Goal: Find specific page/section: Find specific page/section

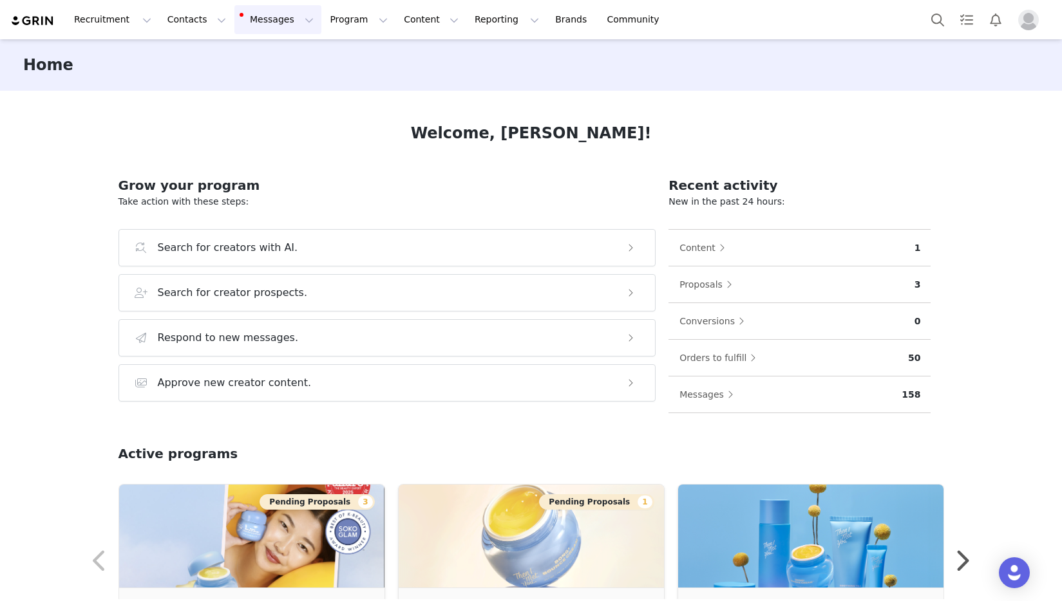
click at [270, 21] on button "Messages Messages" at bounding box center [277, 19] width 87 height 29
click at [239, 82] on p "Inbox" at bounding box center [243, 81] width 24 height 14
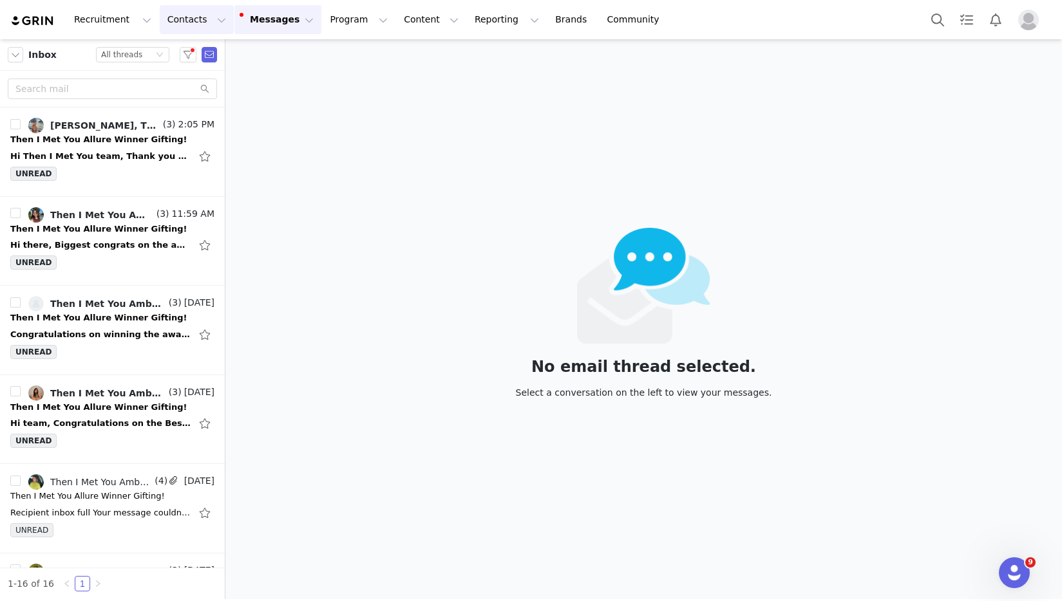
click at [160, 15] on button "Contacts Contacts" at bounding box center [197, 19] width 74 height 29
click at [328, 10] on button "Program Program" at bounding box center [358, 19] width 73 height 29
click at [335, 60] on p "Activations" at bounding box center [337, 57] width 50 height 14
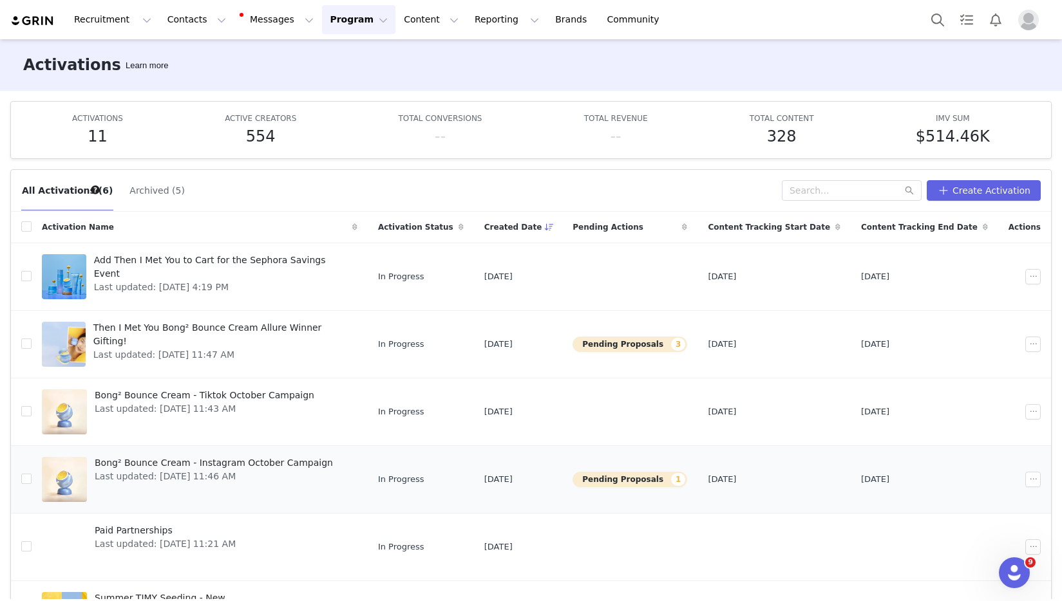
click at [290, 467] on span "Bong² Bounce Cream - Instagram October Campaign" at bounding box center [214, 464] width 238 height 14
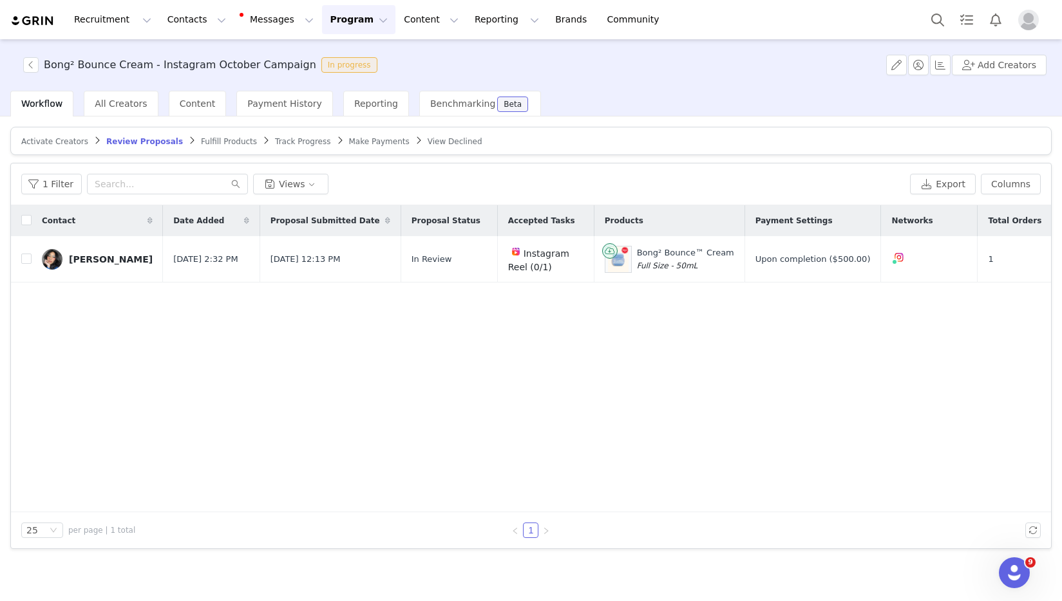
click at [223, 141] on span "Fulfill Products" at bounding box center [229, 141] width 56 height 9
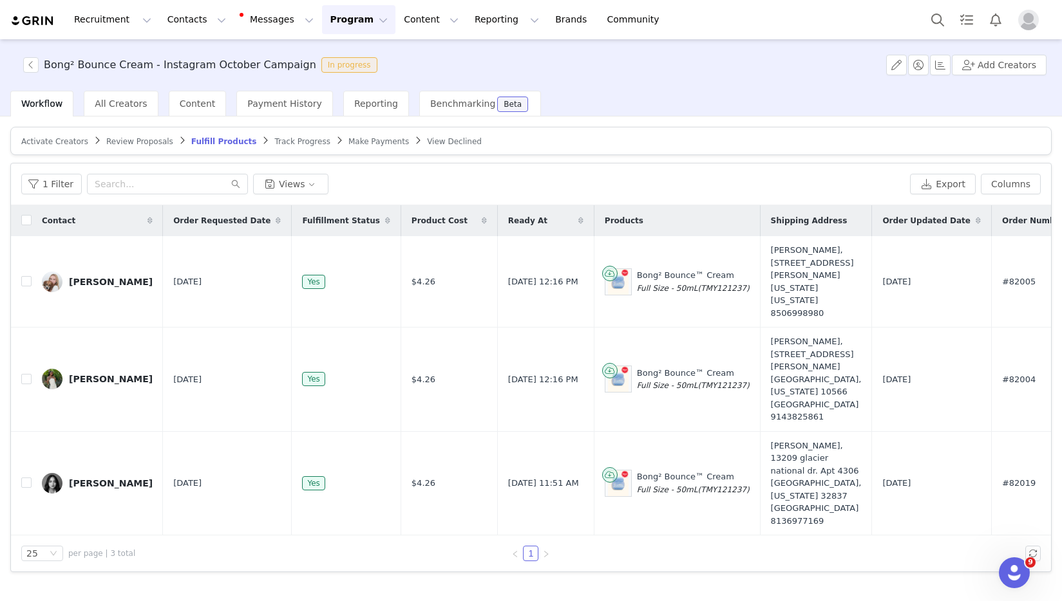
click at [66, 144] on span "Activate Creators" at bounding box center [54, 141] width 67 height 9
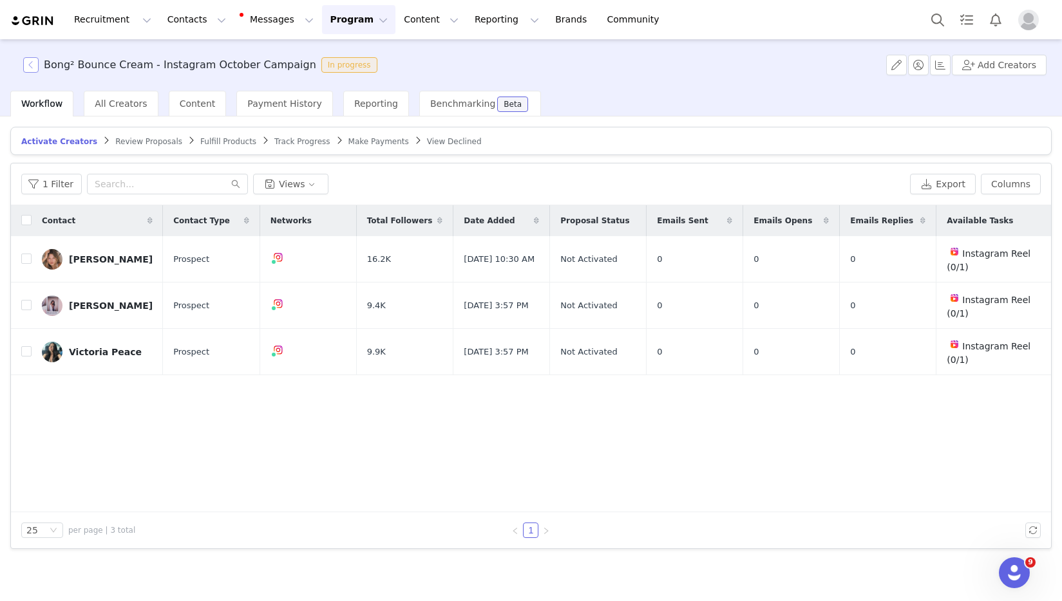
click at [29, 66] on button "button" at bounding box center [30, 64] width 15 height 15
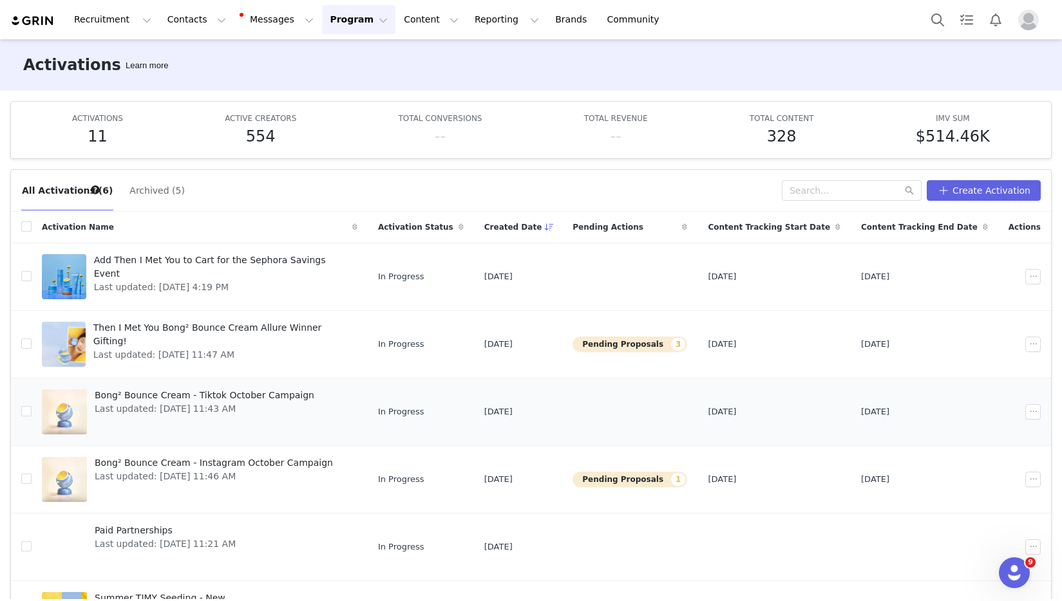
click at [269, 391] on span "Bong² Bounce Cream - Tiktok October Campaign" at bounding box center [205, 396] width 220 height 14
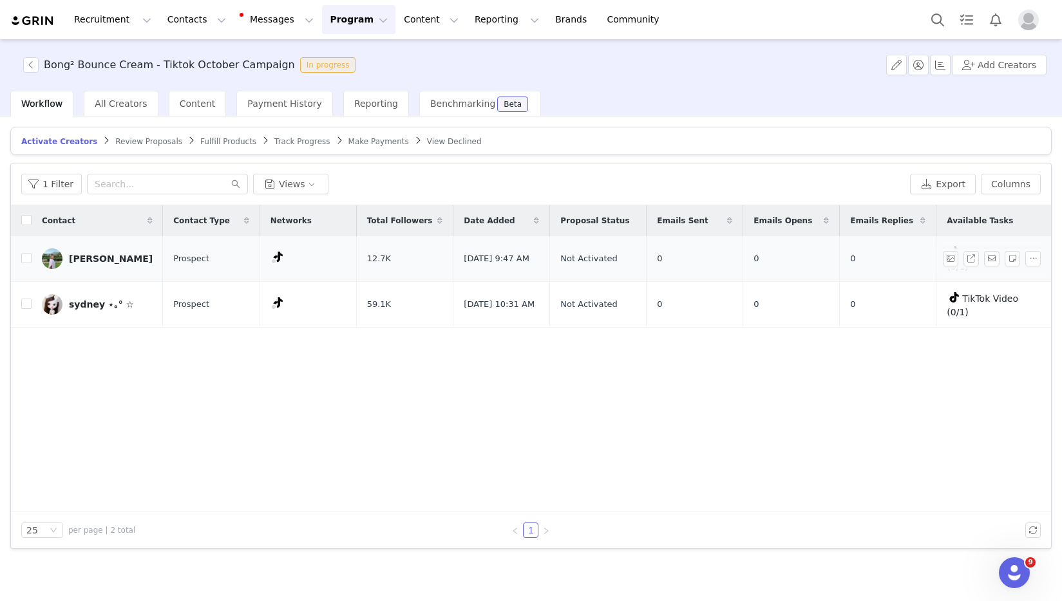
click at [91, 254] on div "[PERSON_NAME]" at bounding box center [111, 259] width 84 height 10
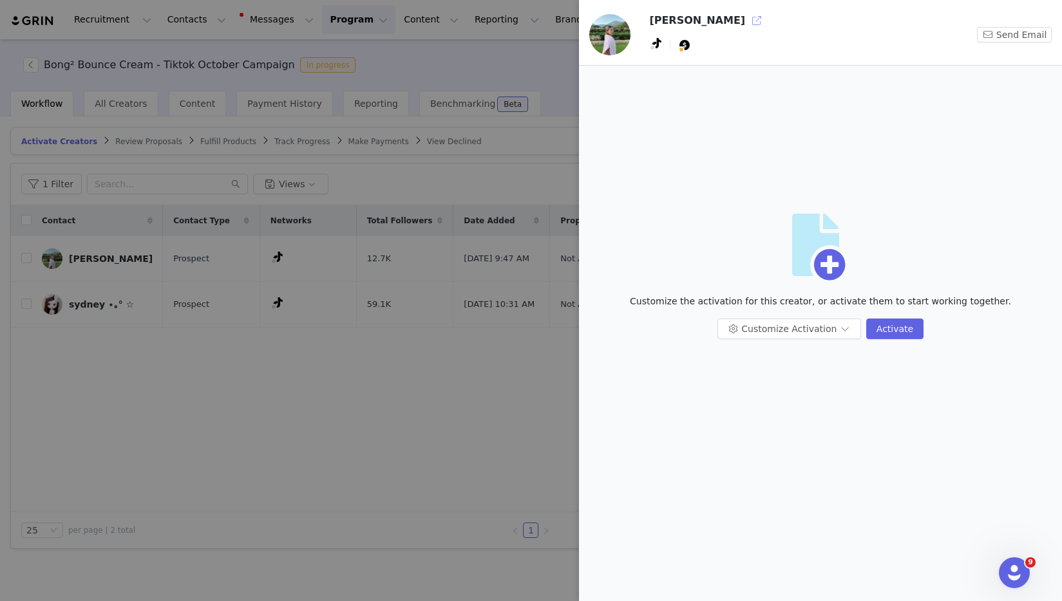
click at [746, 21] on button "button" at bounding box center [756, 20] width 21 height 21
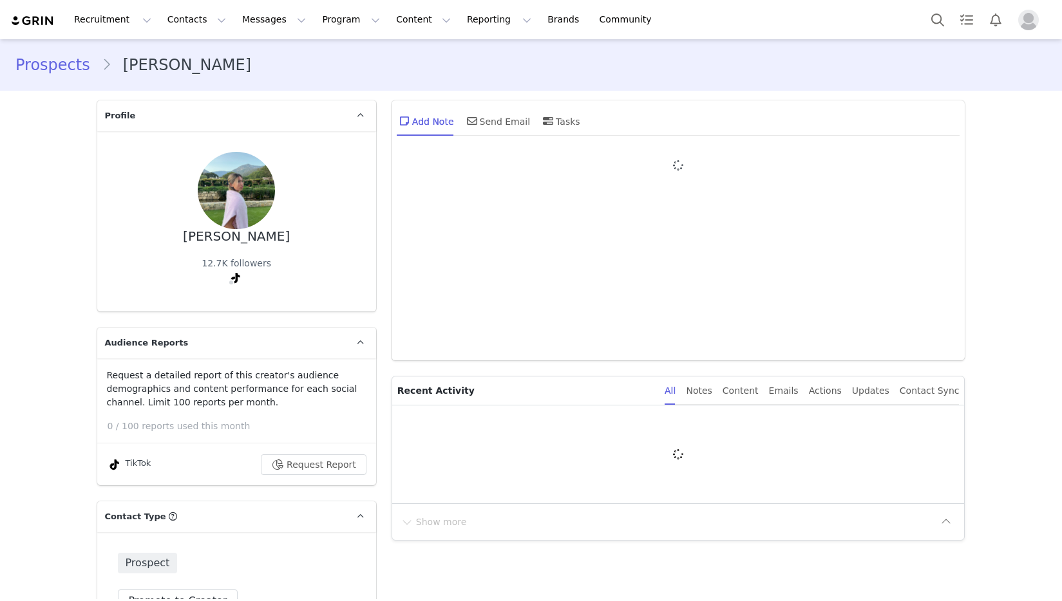
type input "+1 ([GEOGRAPHIC_DATA])"
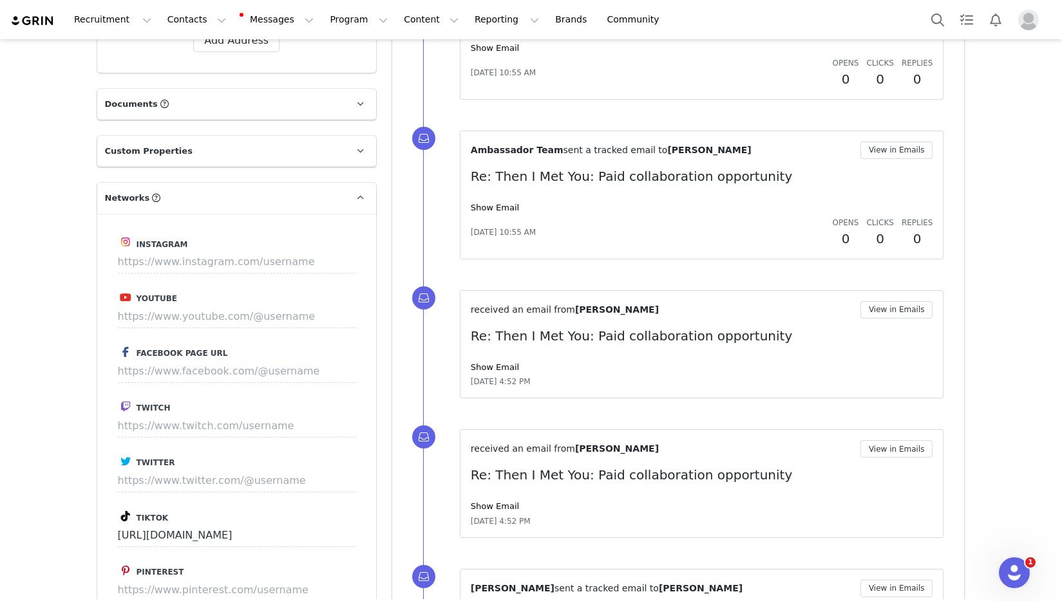
scroll to position [1242, 0]
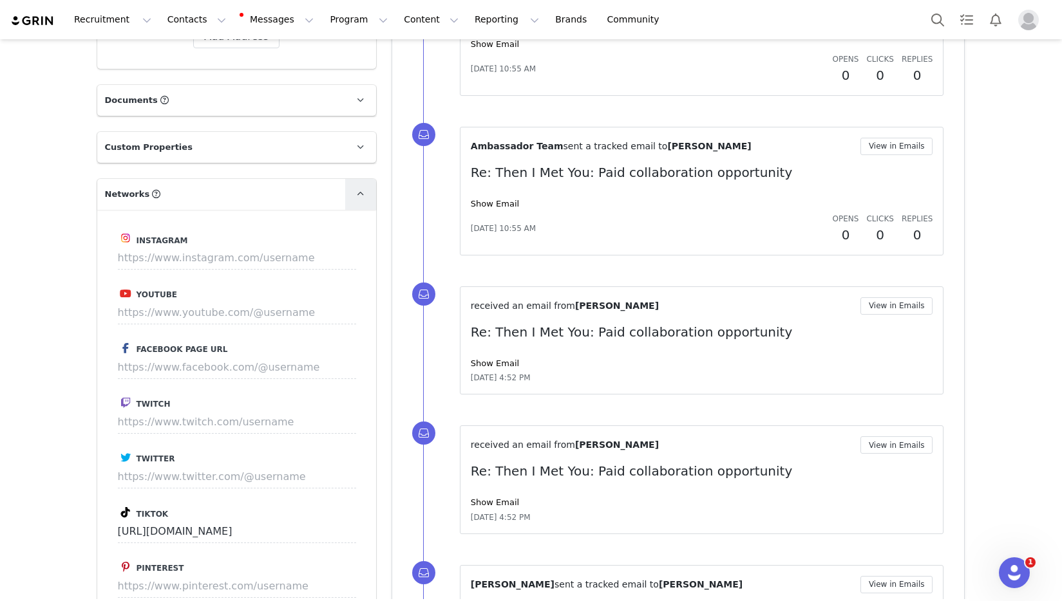
click at [353, 187] on span at bounding box center [360, 194] width 15 height 15
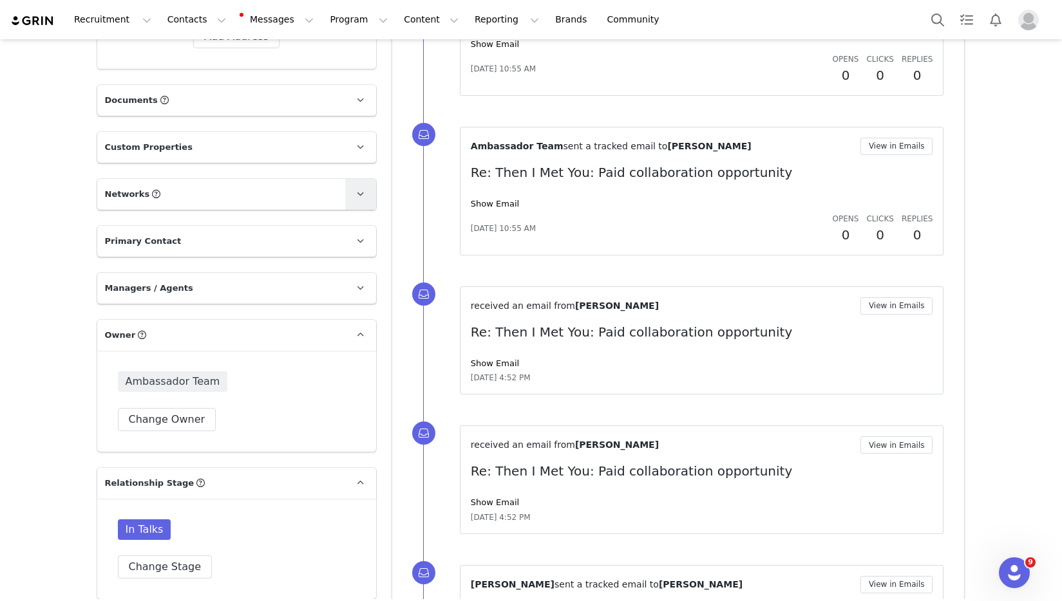
click at [353, 187] on span at bounding box center [360, 194] width 15 height 15
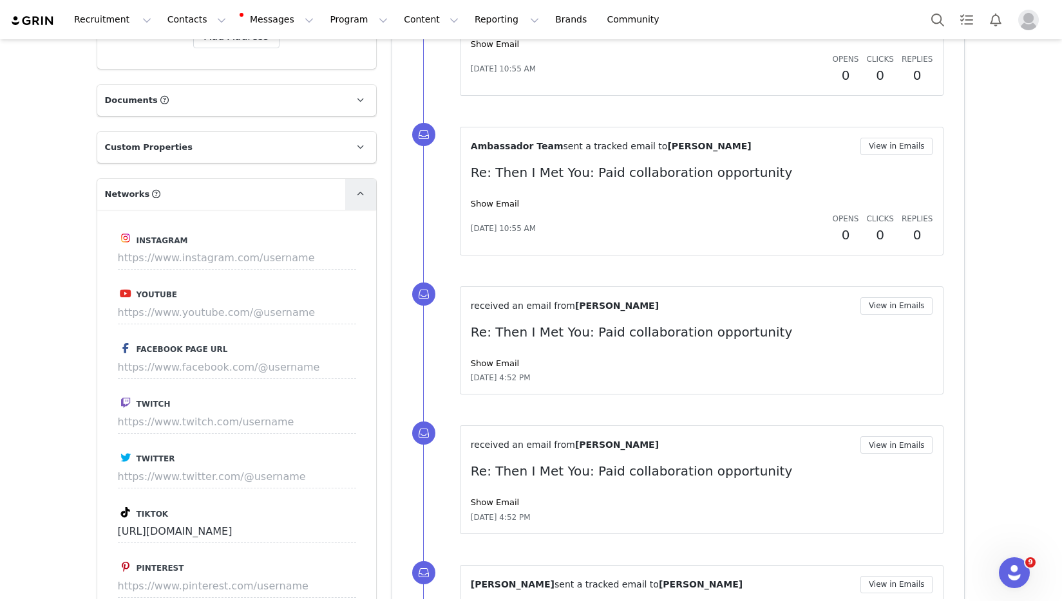
click at [353, 187] on span at bounding box center [360, 194] width 15 height 15
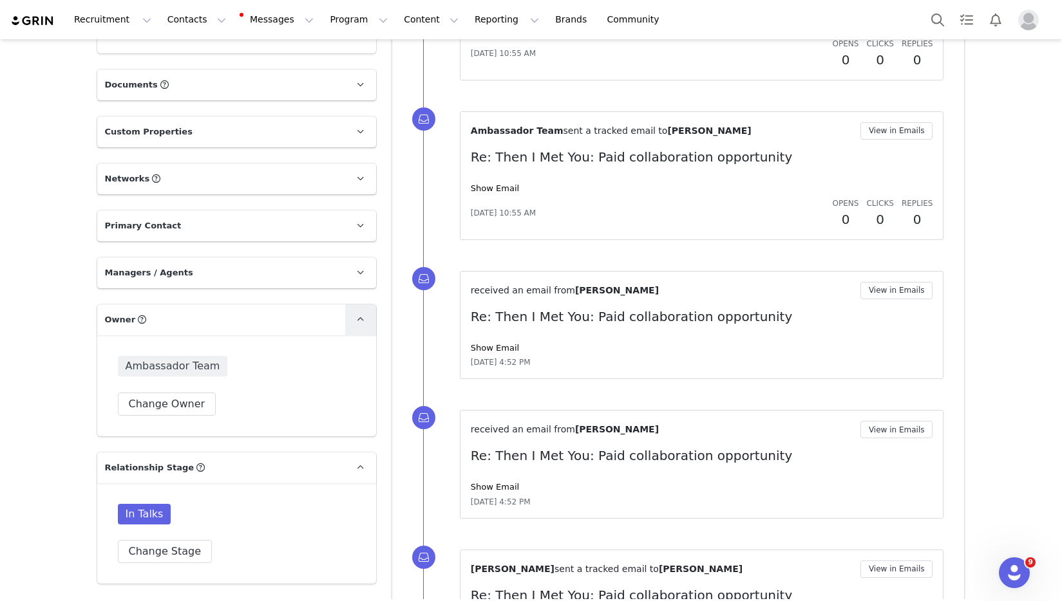
scroll to position [1259, 0]
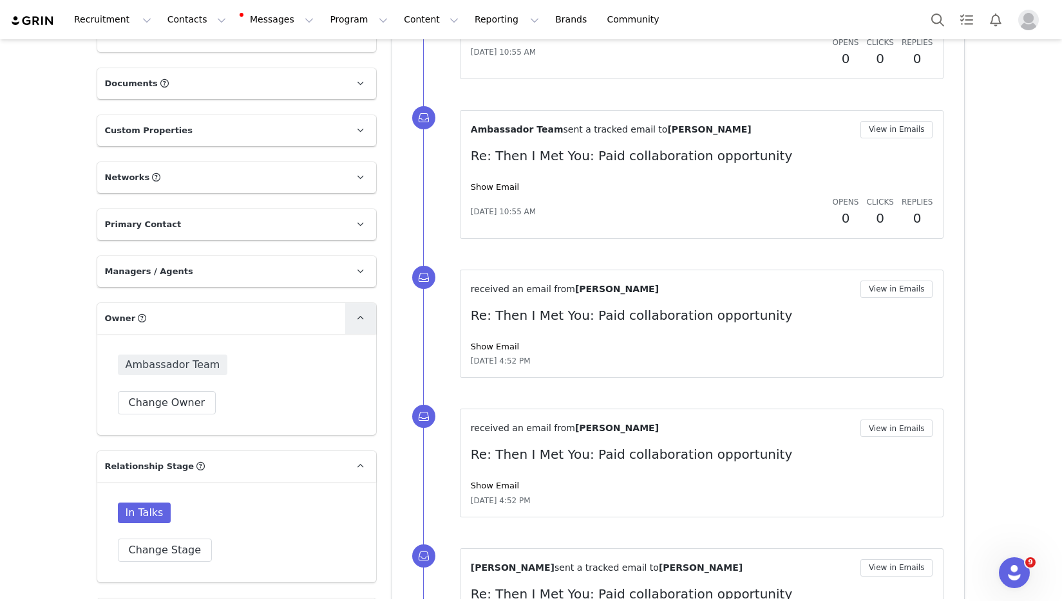
click at [353, 311] on span at bounding box center [360, 318] width 15 height 15
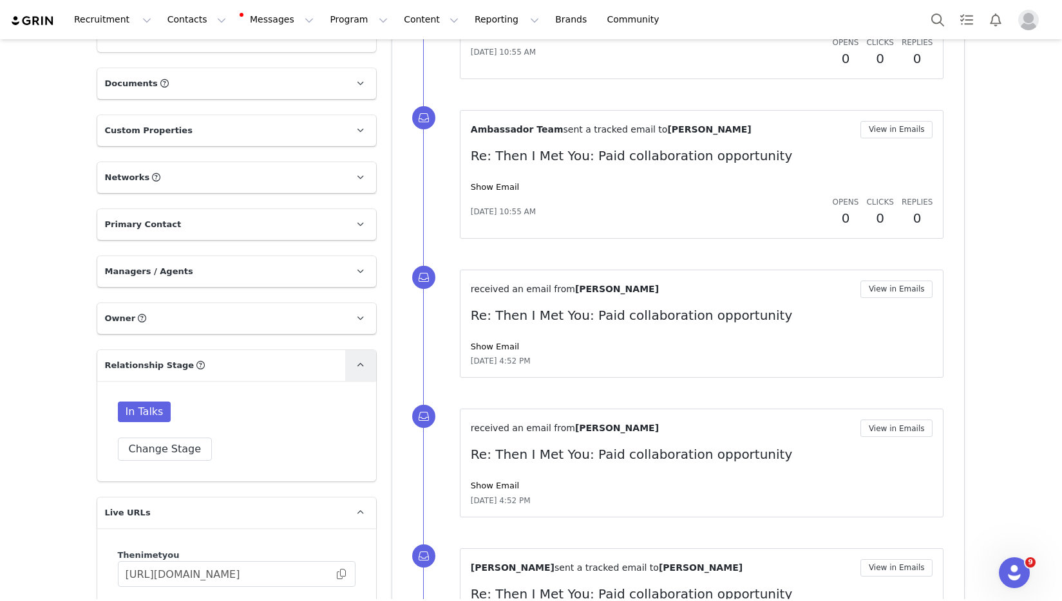
click at [353, 350] on link at bounding box center [360, 365] width 31 height 31
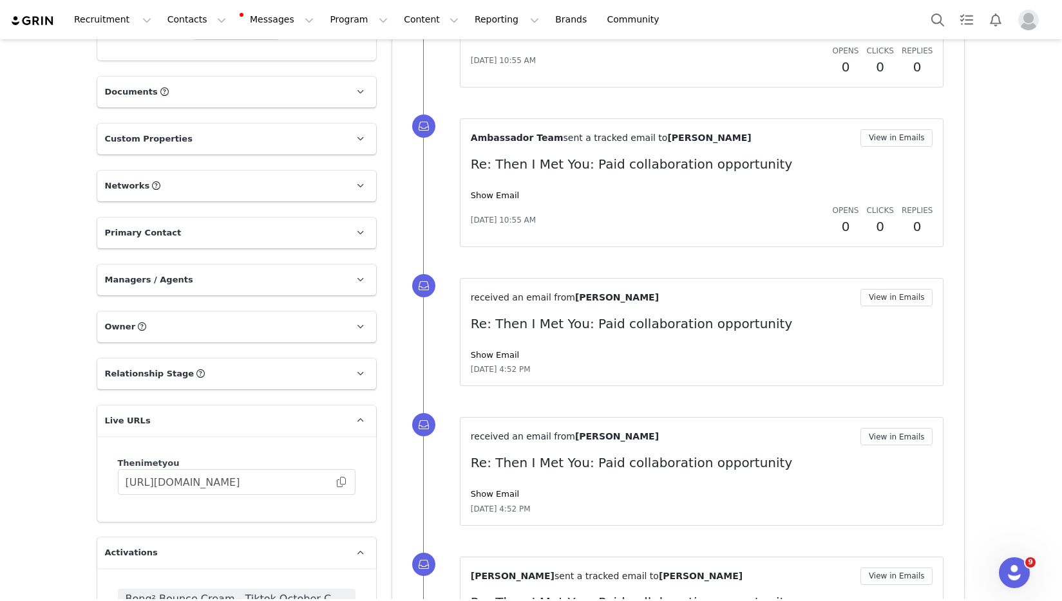
scroll to position [1438, 0]
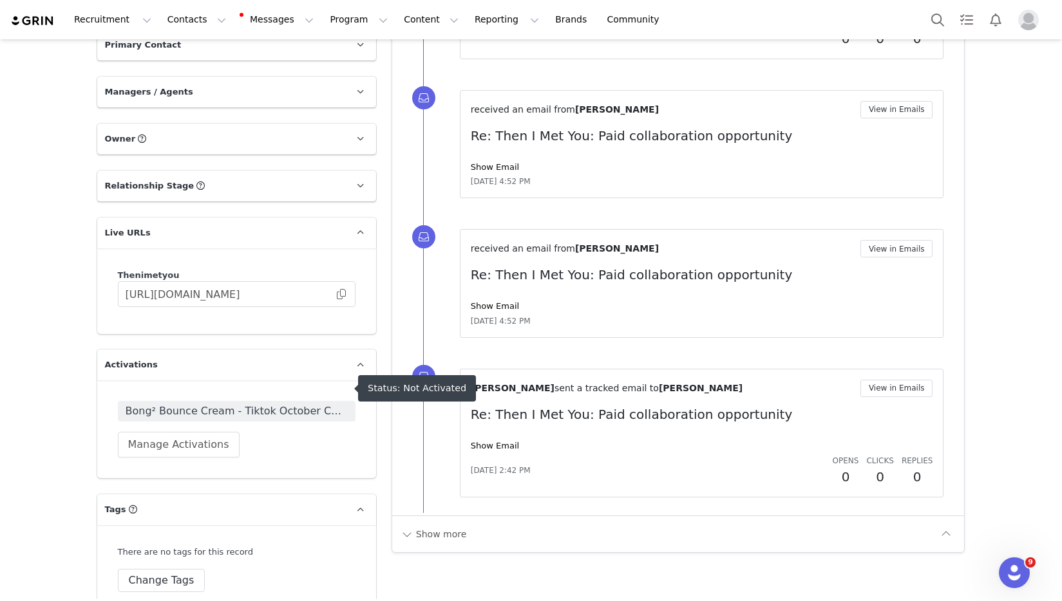
click at [238, 404] on span "Bong² Bounce Cream - Tiktok October Campaign" at bounding box center [237, 411] width 222 height 15
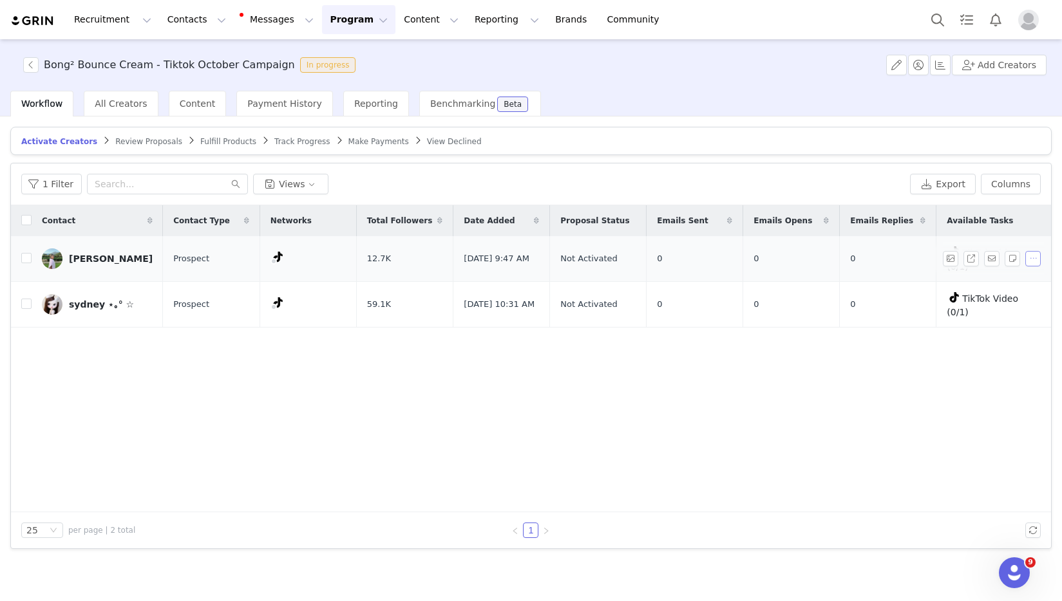
click at [1035, 255] on button "button" at bounding box center [1032, 258] width 15 height 15
click at [485, 252] on span "[DATE] 9:47 AM" at bounding box center [497, 258] width 66 height 13
click at [82, 254] on div "[PERSON_NAME]" at bounding box center [111, 259] width 84 height 10
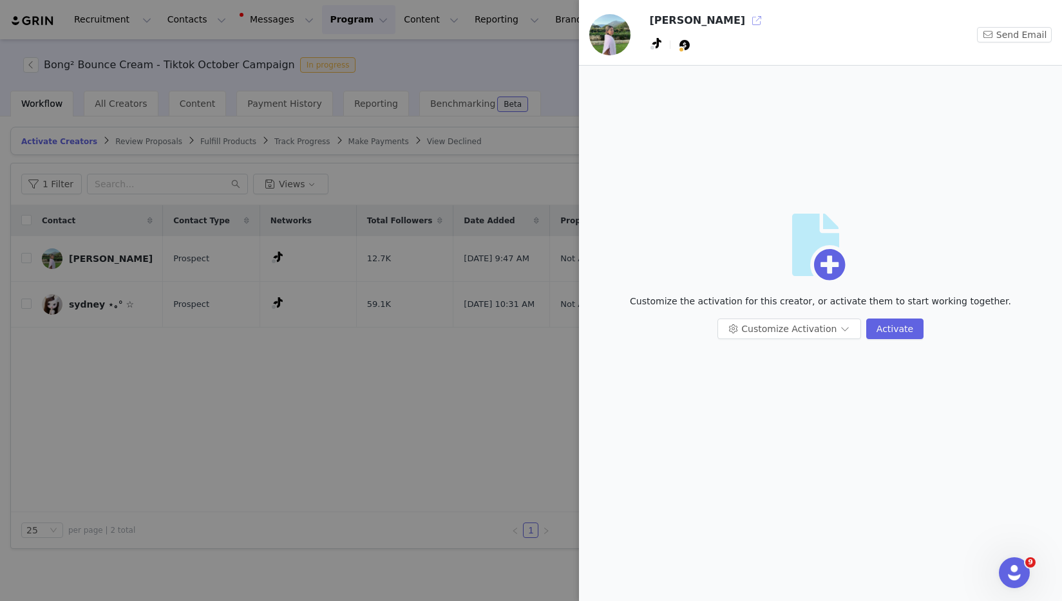
click at [746, 21] on button "button" at bounding box center [756, 20] width 21 height 21
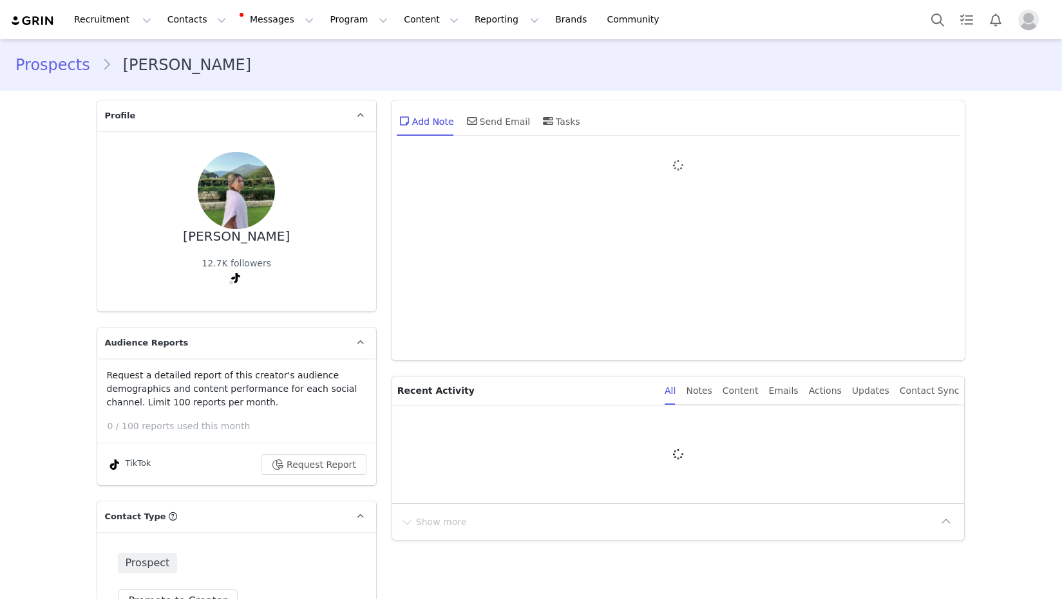
type input "+1 (United States)"
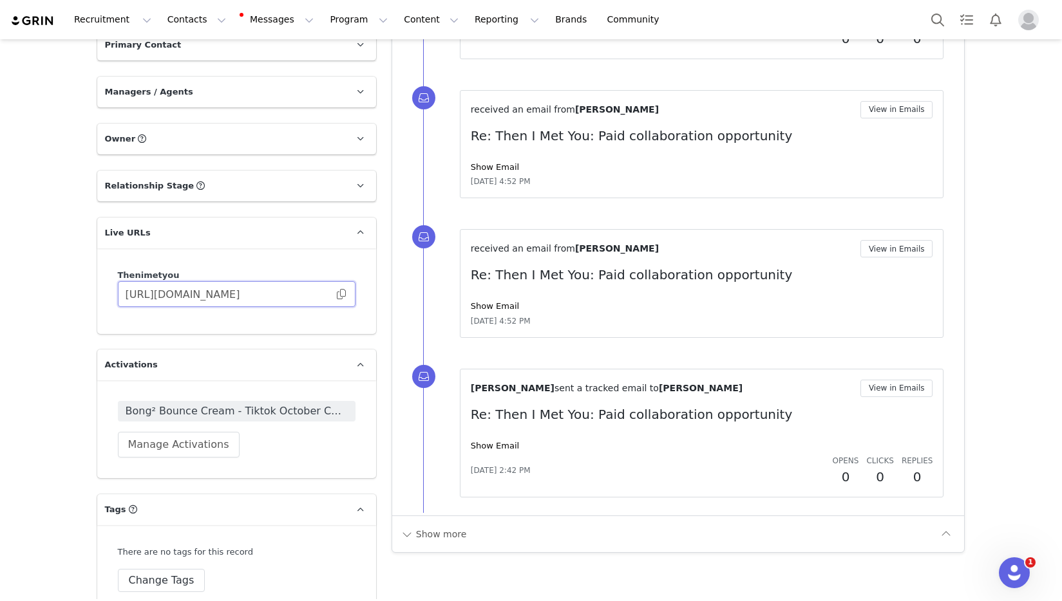
click at [340, 281] on input "[URL][DOMAIN_NAME]" at bounding box center [237, 294] width 238 height 26
click at [335, 294] on span at bounding box center [341, 294] width 13 height 0
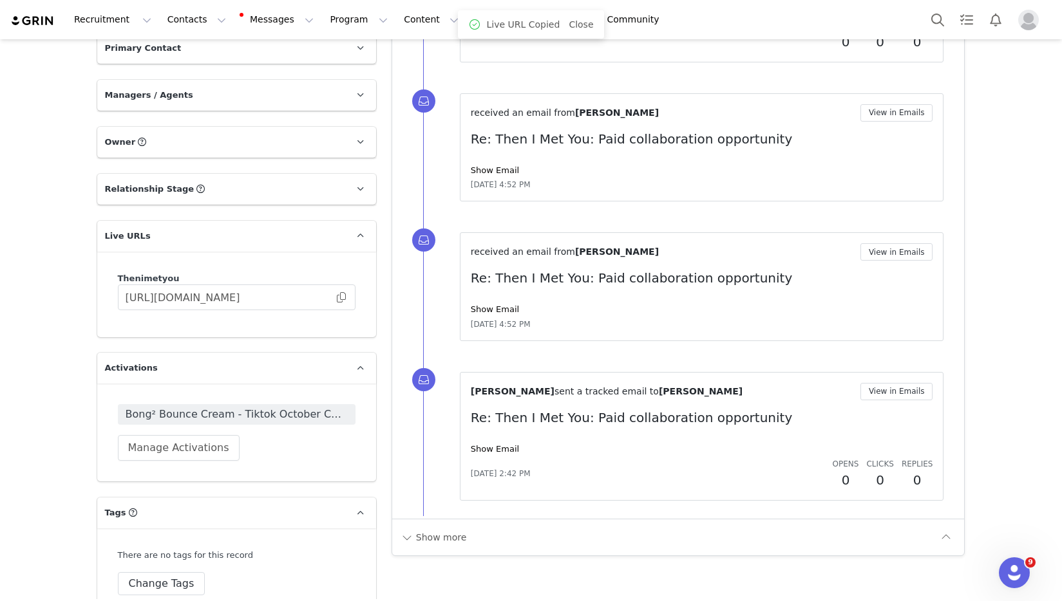
scroll to position [1429, 0]
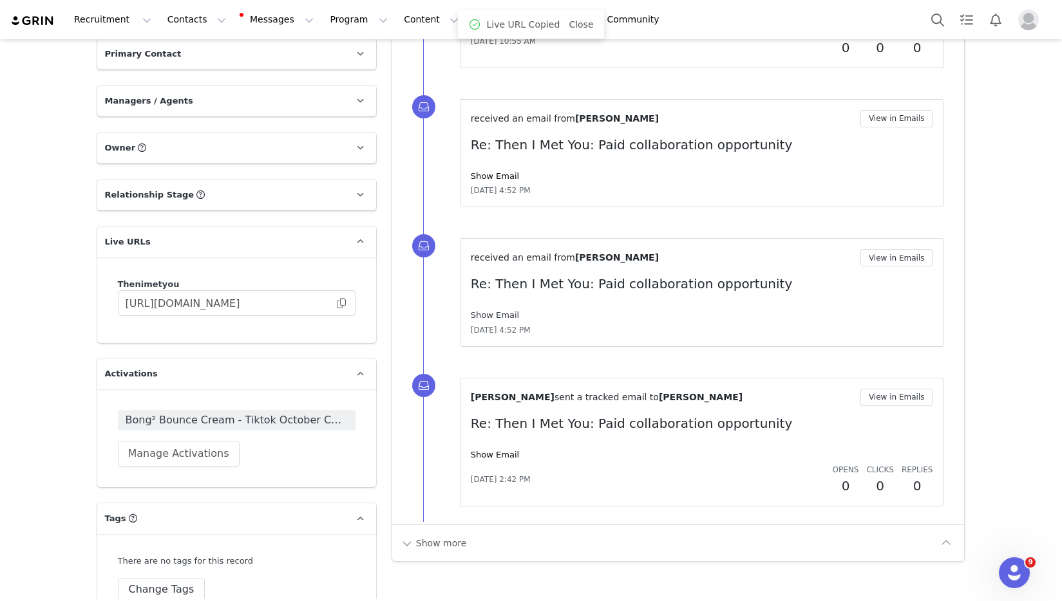
click at [496, 318] on link "Show Email" at bounding box center [495, 315] width 48 height 10
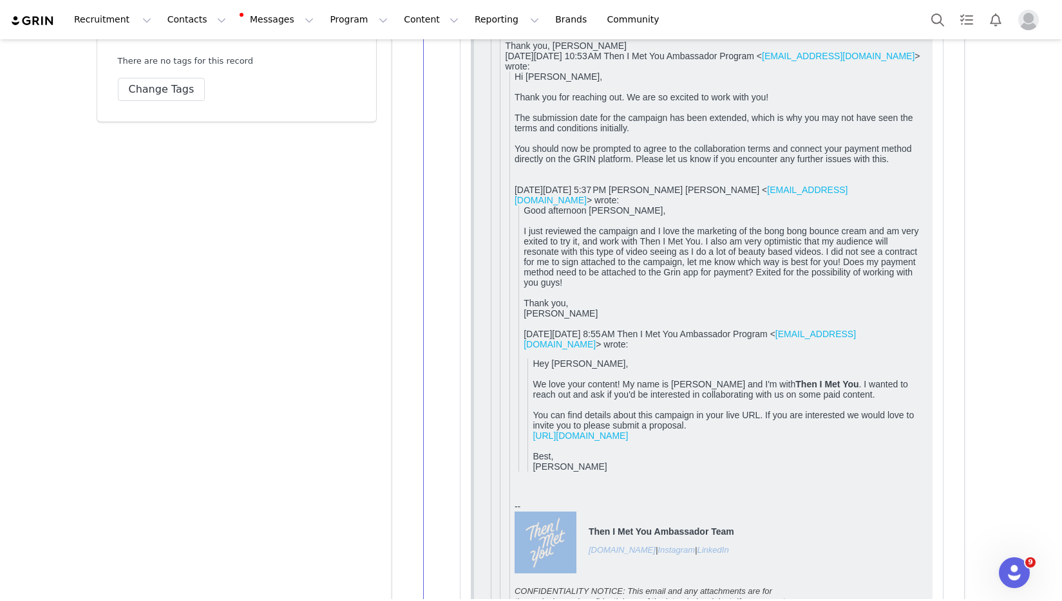
scroll to position [1939, 0]
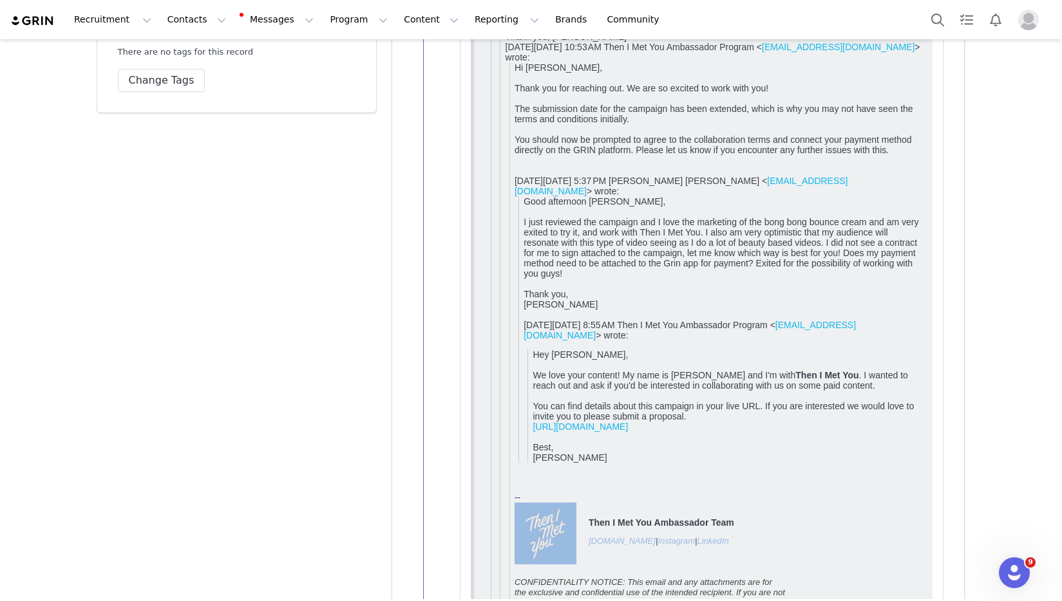
click at [607, 422] on link "https://thenimetyou.grin.live/2ce37935-7630-4ab5-8ccc-ad6eb7cf6bea/profile" at bounding box center [579, 427] width 95 height 10
